Goal: Transaction & Acquisition: Subscribe to service/newsletter

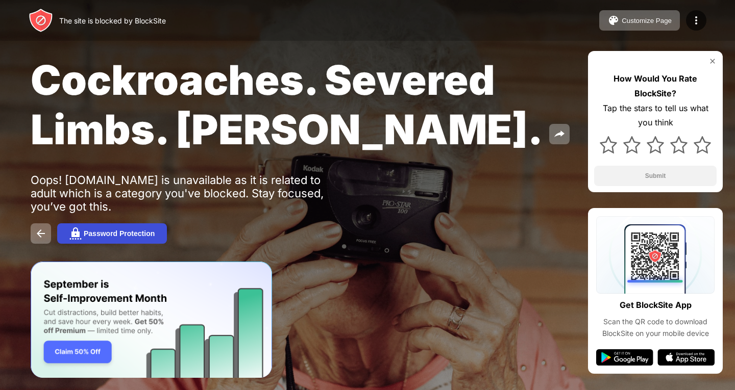
click at [128, 235] on div "Password Protection" at bounding box center [119, 234] width 71 height 8
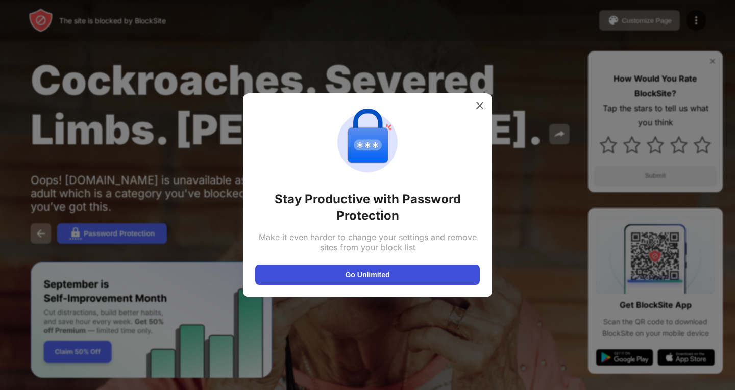
click at [380, 275] on button "Go Unlimited" at bounding box center [367, 275] width 225 height 20
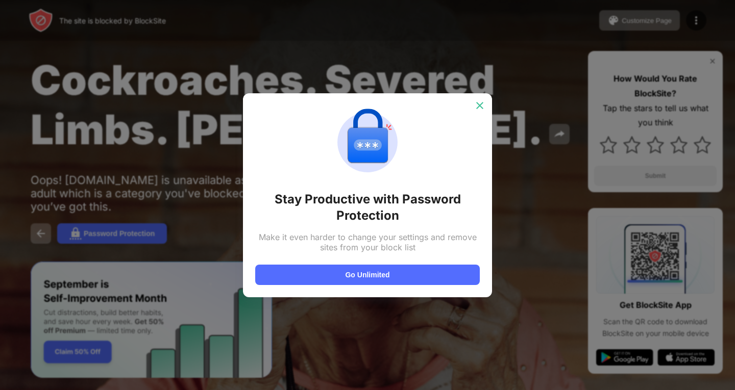
click at [484, 101] on img at bounding box center [480, 106] width 10 height 10
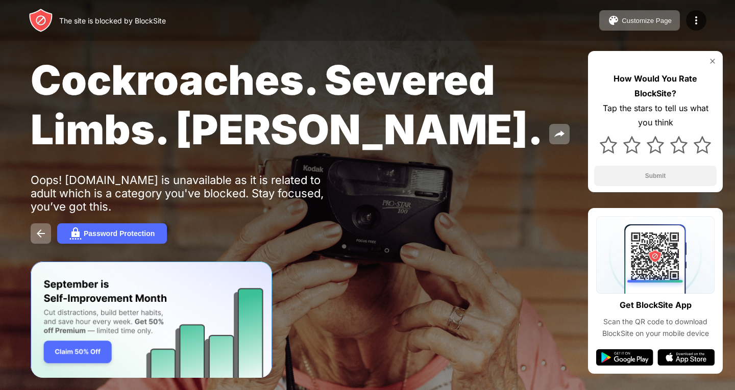
click at [486, 103] on span "Cockroaches. Severed Limbs. [PERSON_NAME]." at bounding box center [287, 104] width 512 height 99
drag, startPoint x: 487, startPoint y: 103, endPoint x: 580, endPoint y: 73, distance: 97.5
click at [488, 105] on span "Cockroaches. Severed Limbs. [PERSON_NAME]." at bounding box center [287, 104] width 512 height 99
click at [698, 20] on img at bounding box center [696, 20] width 12 height 12
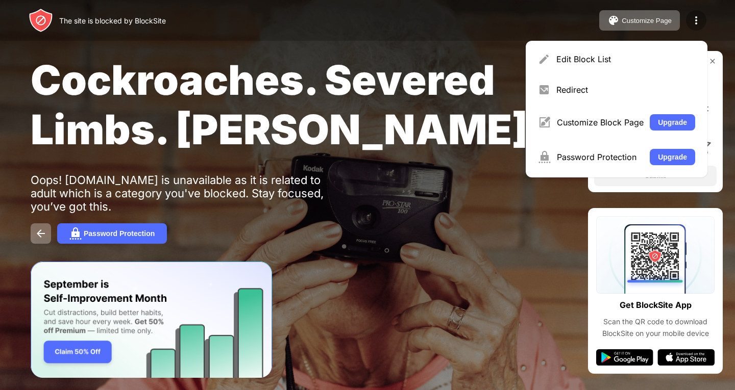
click at [700, 11] on div at bounding box center [696, 20] width 20 height 20
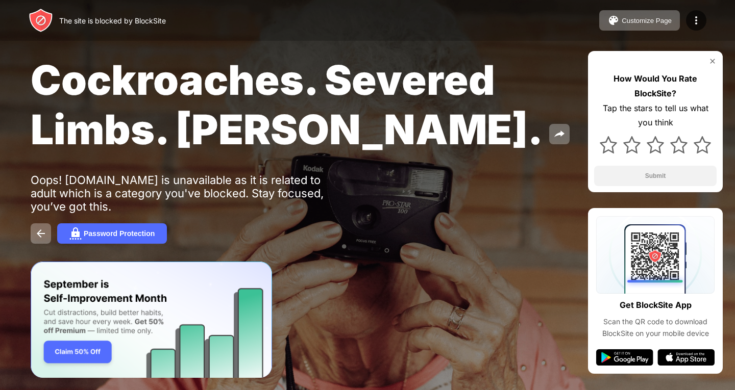
click at [369, 137] on span "Cockroaches. Severed Limbs. [PERSON_NAME]." at bounding box center [287, 104] width 512 height 99
drag, startPoint x: 369, startPoint y: 137, endPoint x: 406, endPoint y: 128, distance: 38.0
click at [371, 139] on span "Cockroaches. Severed Limbs. [PERSON_NAME]." at bounding box center [287, 104] width 512 height 99
click at [451, 118] on span "Cockroaches. Severed Limbs. John Goodman." at bounding box center [287, 104] width 512 height 99
drag, startPoint x: 458, startPoint y: 114, endPoint x: 133, endPoint y: 223, distance: 342.6
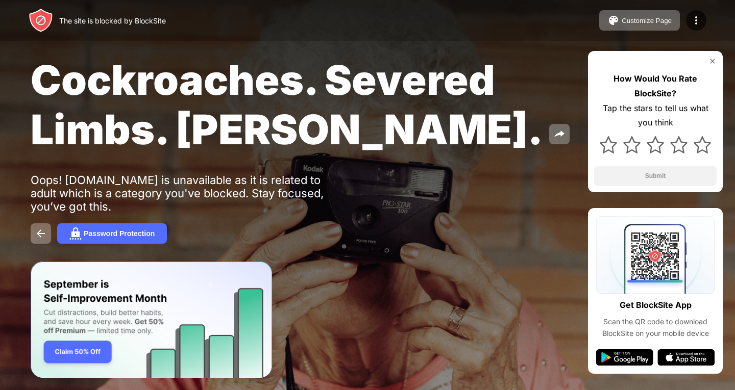
click at [396, 150] on span "Cockroaches. Severed Limbs. John Goodman." at bounding box center [287, 104] width 512 height 99
drag, startPoint x: 133, startPoint y: 223, endPoint x: 109, endPoint y: 230, distance: 25.5
click at [110, 230] on div "Cockroaches. Severed Limbs. John Goodman. Oops! beeg.com is unavailable as it i…" at bounding box center [367, 149] width 735 height 299
click at [26, 235] on div "Cockroaches. Severed Limbs. John Goodman. Oops! beeg.com is unavailable as it i…" at bounding box center [367, 149] width 735 height 299
click at [32, 233] on button at bounding box center [41, 234] width 20 height 20
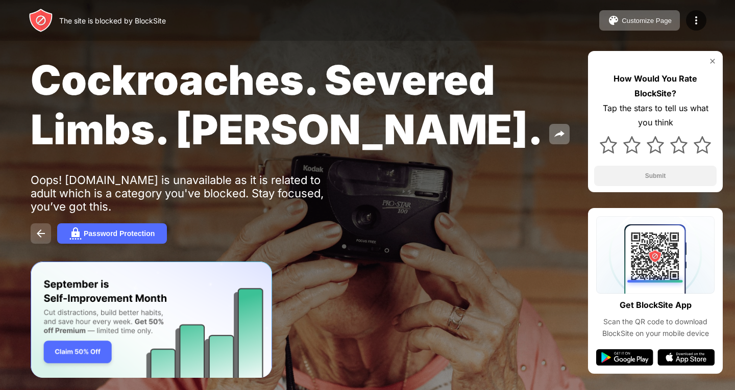
click at [38, 231] on img at bounding box center [41, 234] width 12 height 12
click at [112, 232] on div "Password Protection" at bounding box center [119, 234] width 71 height 8
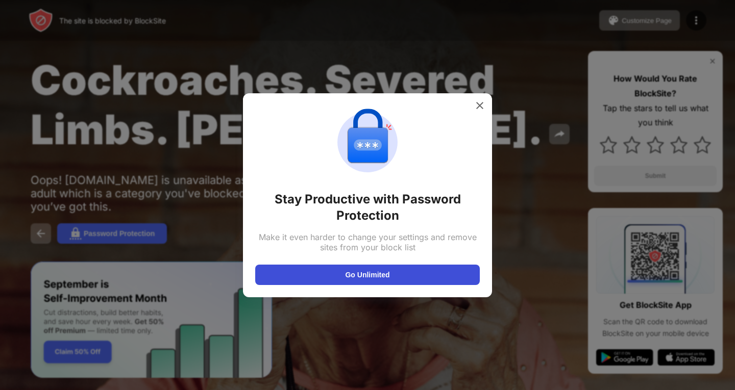
click at [389, 280] on button "Go Unlimited" at bounding box center [367, 275] width 225 height 20
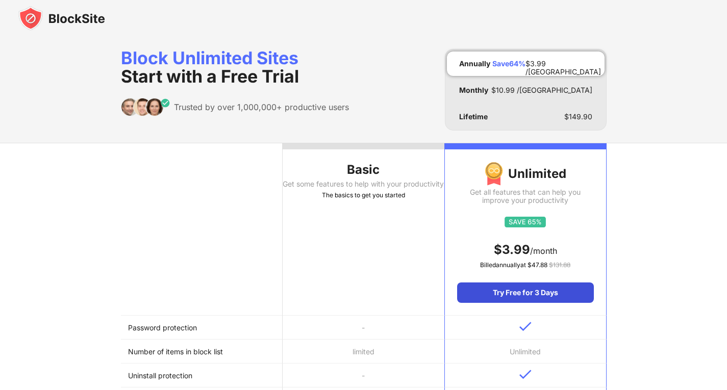
click at [480, 294] on div "Try Free for 3 Days" at bounding box center [525, 293] width 136 height 20
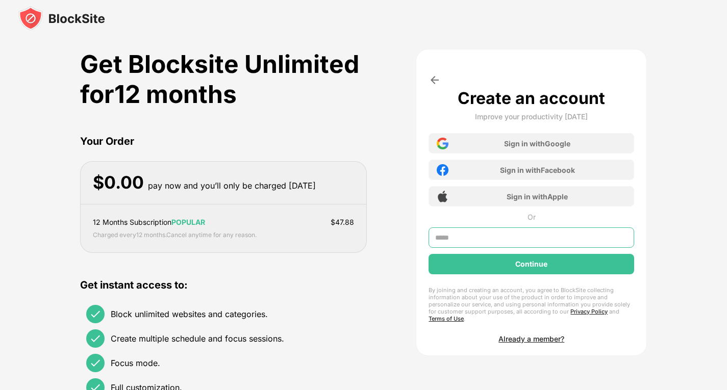
click at [463, 234] on input "text" at bounding box center [532, 238] width 206 height 20
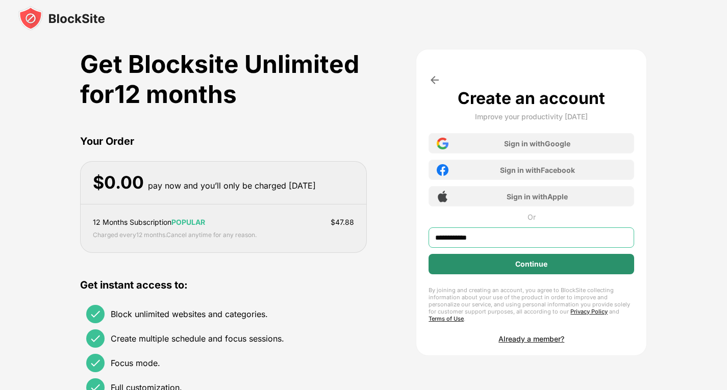
type input "**********"
click at [530, 264] on div "Continue" at bounding box center [532, 264] width 206 height 20
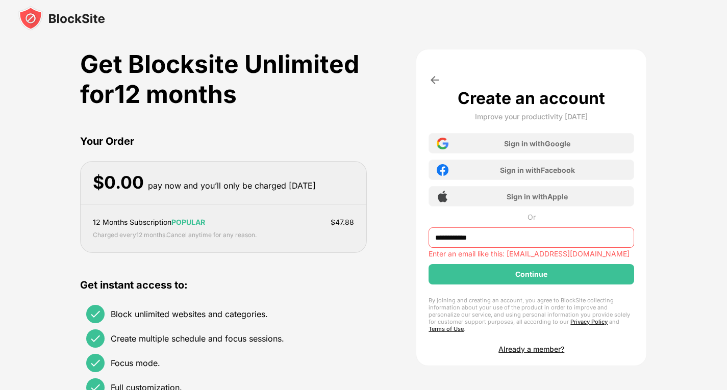
click at [514, 239] on input "**********" at bounding box center [532, 238] width 206 height 20
click at [220, 61] on div "Get Blocksite Unlimited for 12 months" at bounding box center [223, 79] width 287 height 60
drag, startPoint x: 195, startPoint y: 53, endPoint x: 189, endPoint y: 50, distance: 6.8
click at [191, 52] on div "Get Blocksite Unlimited for 12 months" at bounding box center [223, 79] width 287 height 60
